Goal: Navigation & Orientation: Find specific page/section

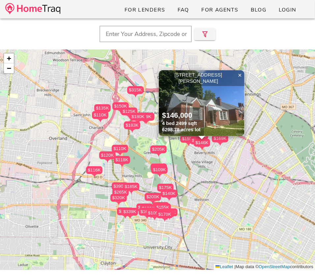
click at [49, 8] on img at bounding box center [32, 9] width 55 height 12
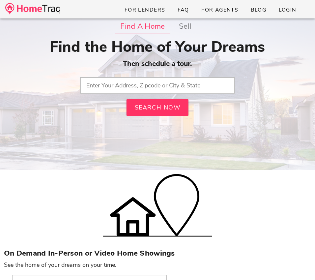
click at [112, 85] on input "text" at bounding box center [157, 85] width 155 height 16
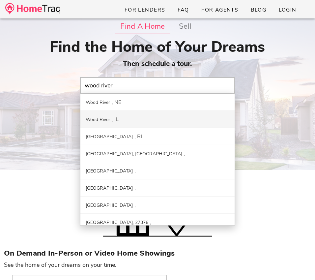
click at [103, 116] on div "Wood River" at bounding box center [98, 119] width 24 height 6
type input "Wood River, [GEOGRAPHIC_DATA]"
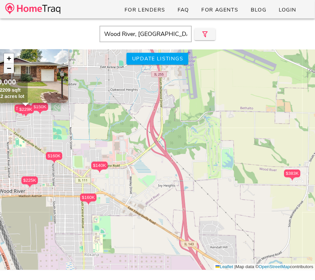
click at [9, 66] on span "−" at bounding box center [9, 68] width 4 height 8
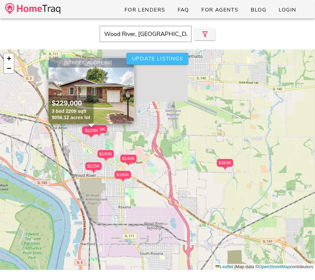
click at [153, 57] on span "Update listings" at bounding box center [157, 58] width 51 height 7
